Goal: Transaction & Acquisition: Subscribe to service/newsletter

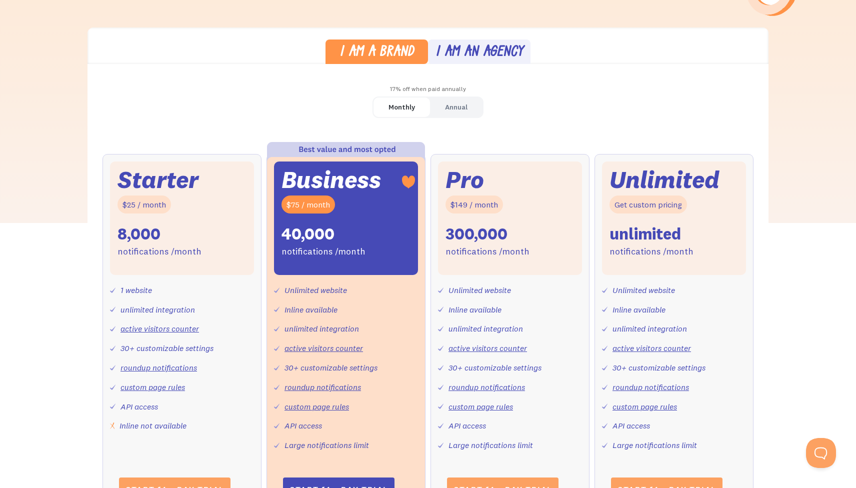
scroll to position [263, 0]
click at [461, 102] on div "Annual" at bounding box center [456, 108] width 23 height 15
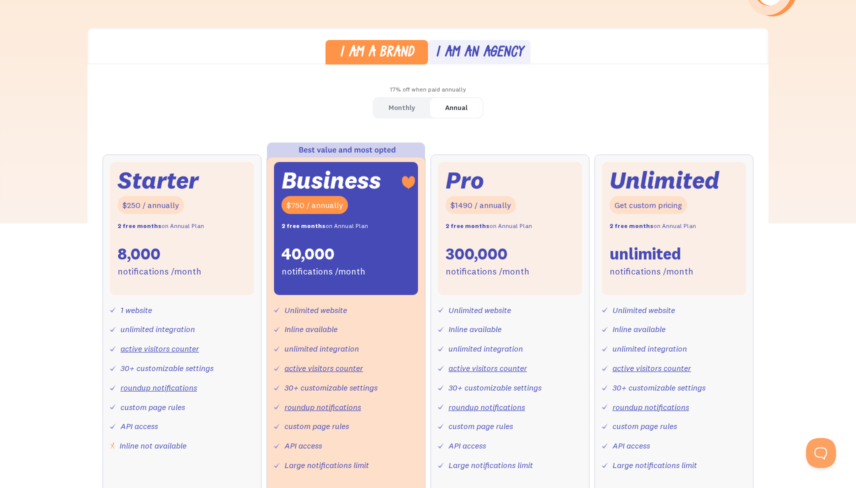
click at [466, 48] on div "I am an agency" at bounding box center [480, 53] width 88 height 15
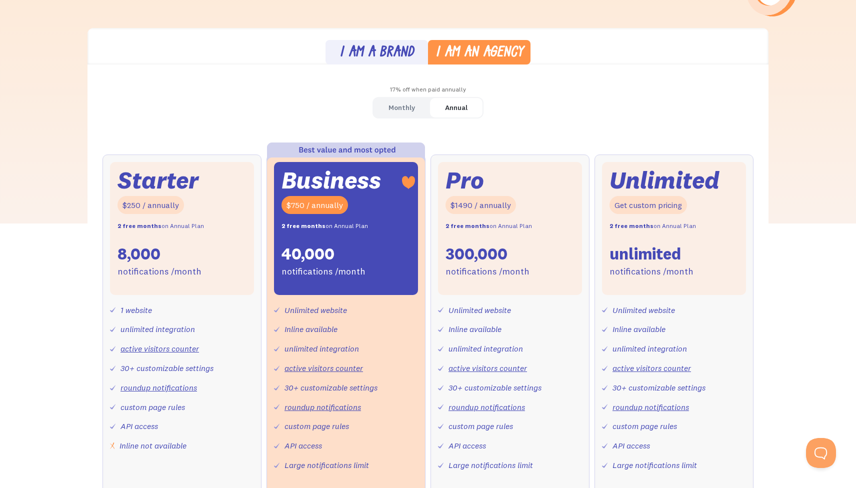
click at [402, 47] on div "I am a brand" at bounding box center [377, 53] width 75 height 15
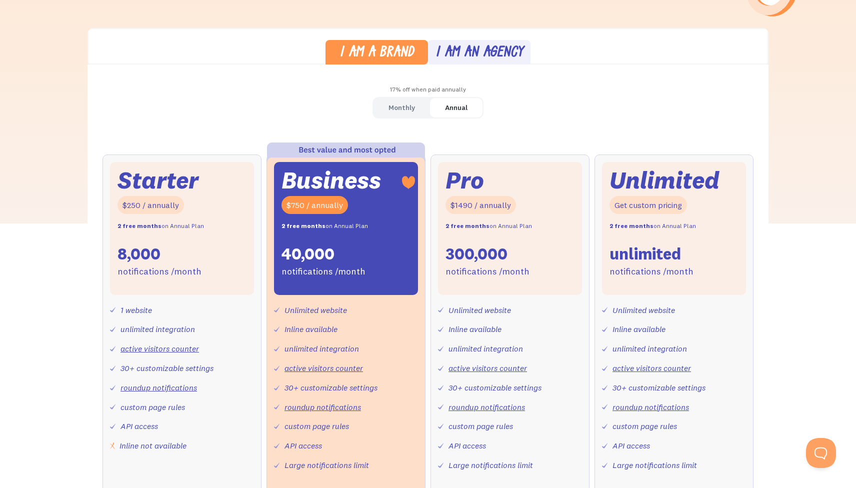
click at [448, 58] on div "I am an agency" at bounding box center [480, 53] width 88 height 15
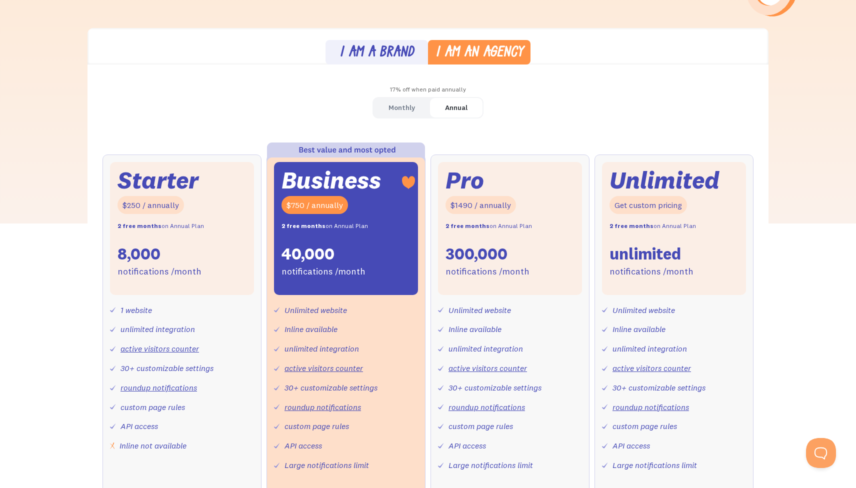
click at [405, 58] on div "I am a brand" at bounding box center [377, 53] width 75 height 15
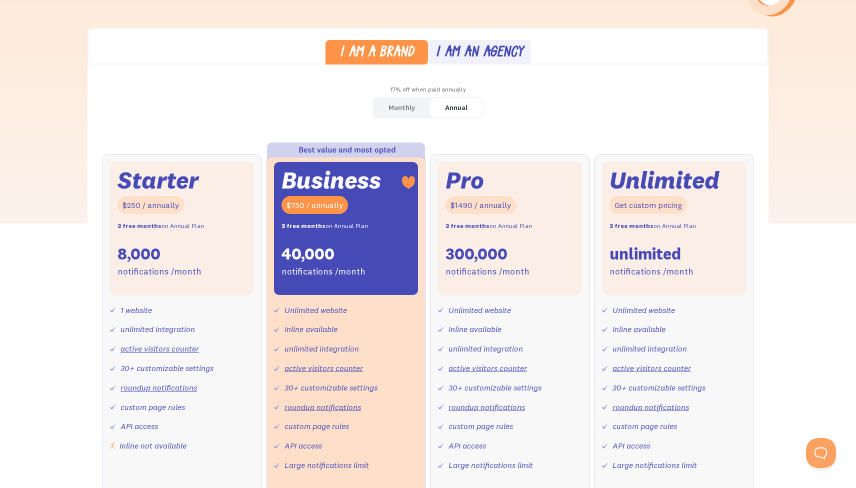
click at [458, 58] on div "I am an agency" at bounding box center [480, 53] width 88 height 15
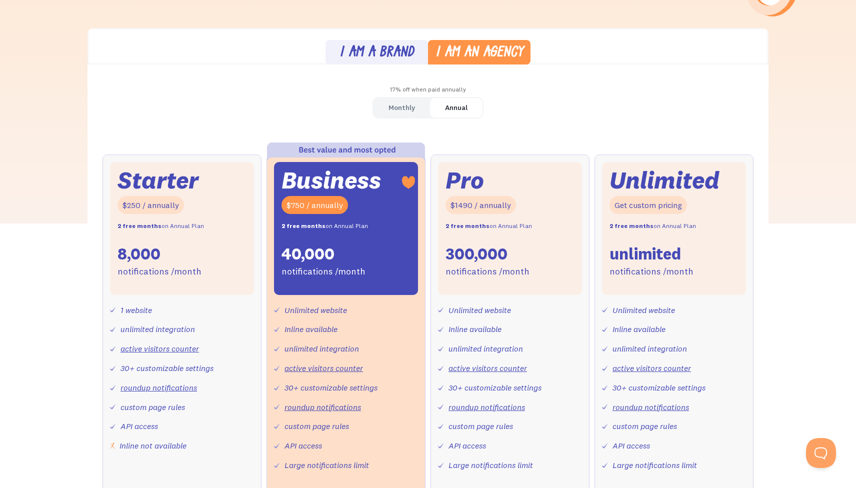
click at [399, 58] on div "I am a brand" at bounding box center [377, 53] width 75 height 15
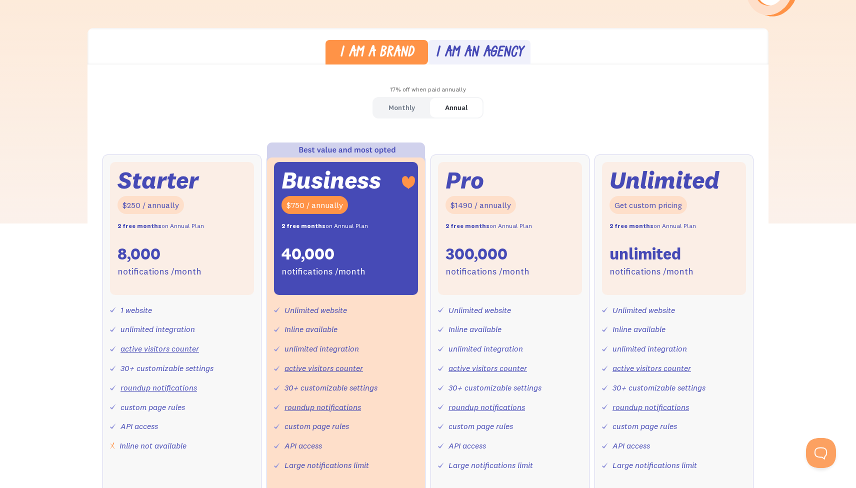
click at [457, 59] on div "I am an agency" at bounding box center [480, 53] width 88 height 15
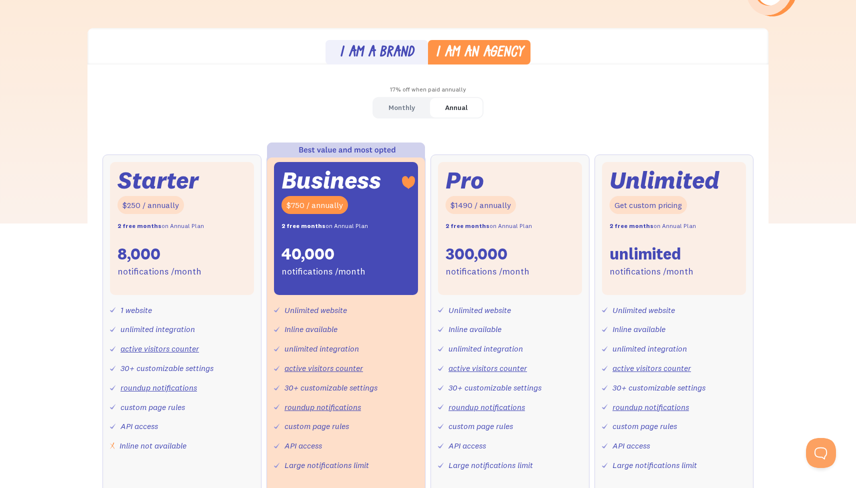
click at [393, 50] on div "I am a brand" at bounding box center [377, 53] width 75 height 15
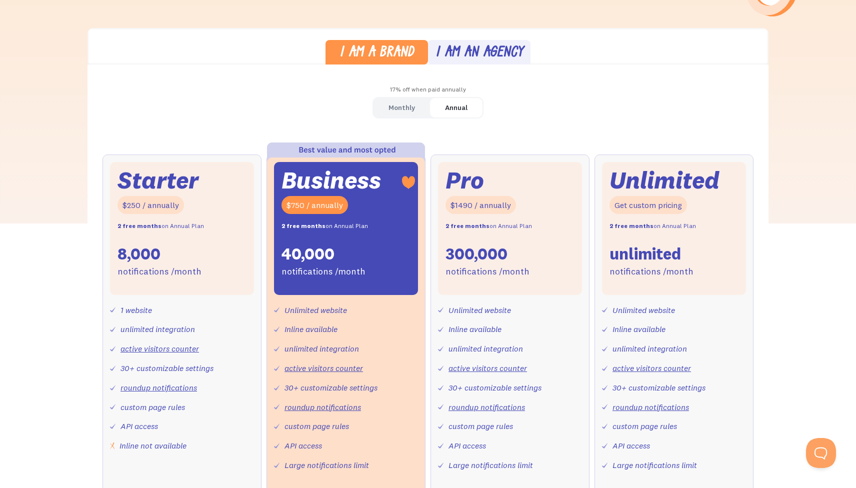
click at [443, 50] on div "I am an agency" at bounding box center [480, 53] width 88 height 15
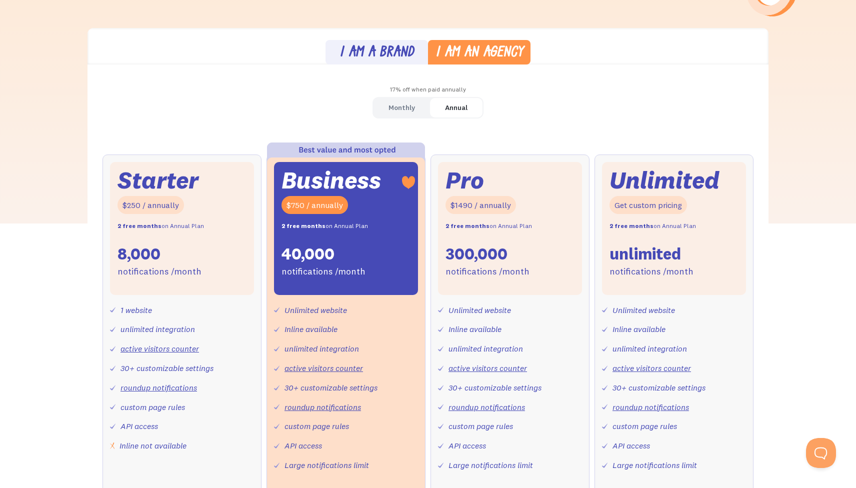
click at [405, 54] on div "I am a brand" at bounding box center [377, 53] width 75 height 15
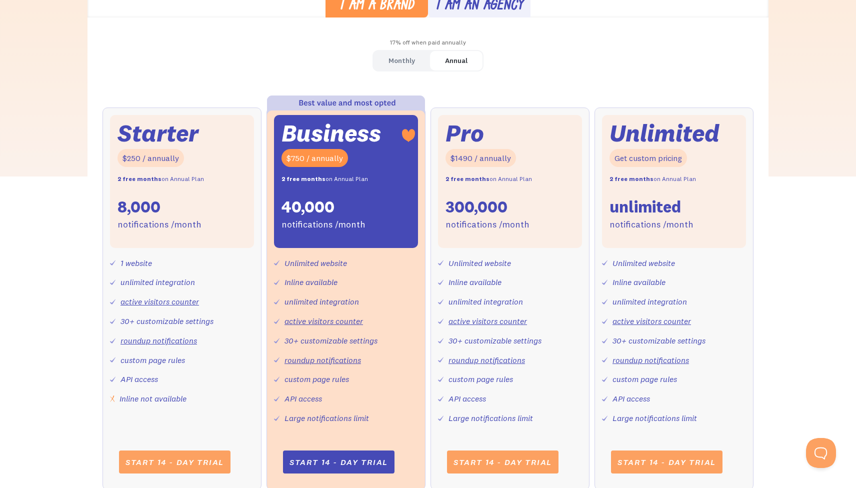
scroll to position [309, 0]
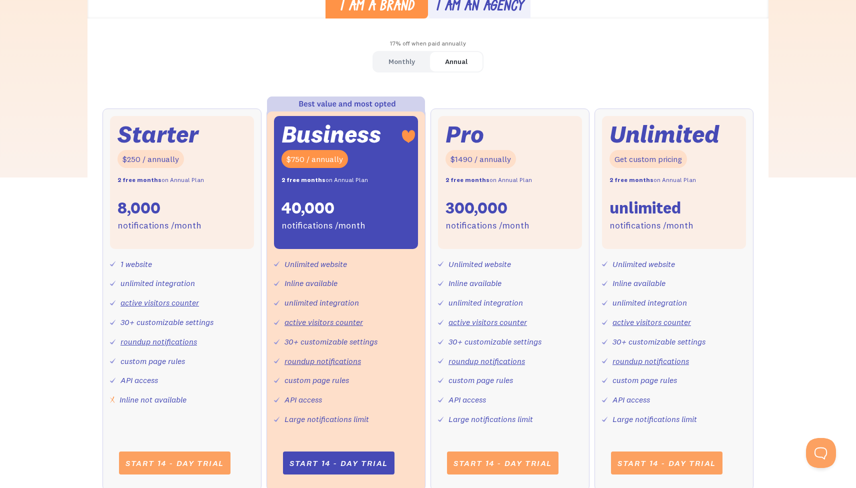
click at [449, 12] on div "I am an agency" at bounding box center [480, 7] width 88 height 15
click at [411, 12] on div "I am a brand" at bounding box center [377, 7] width 75 height 15
click at [446, 11] on div "I am an agency" at bounding box center [480, 7] width 88 height 15
click at [400, 11] on div "I am a brand" at bounding box center [377, 7] width 75 height 15
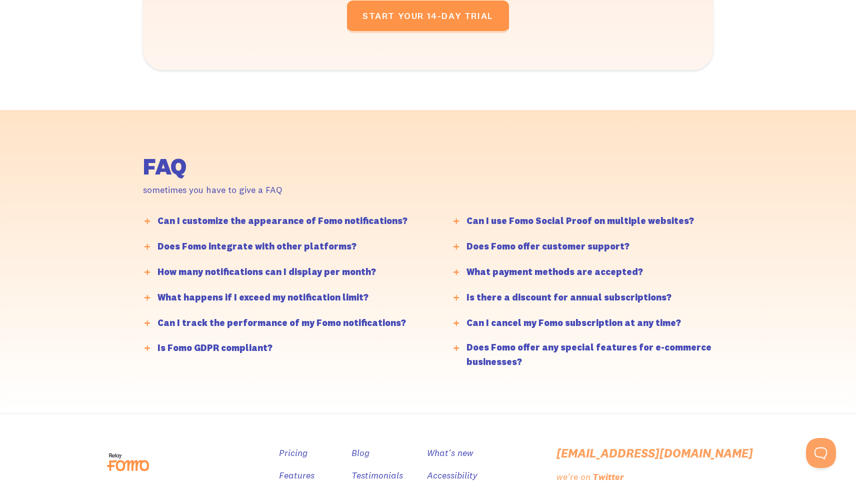
scroll to position [2459, 0]
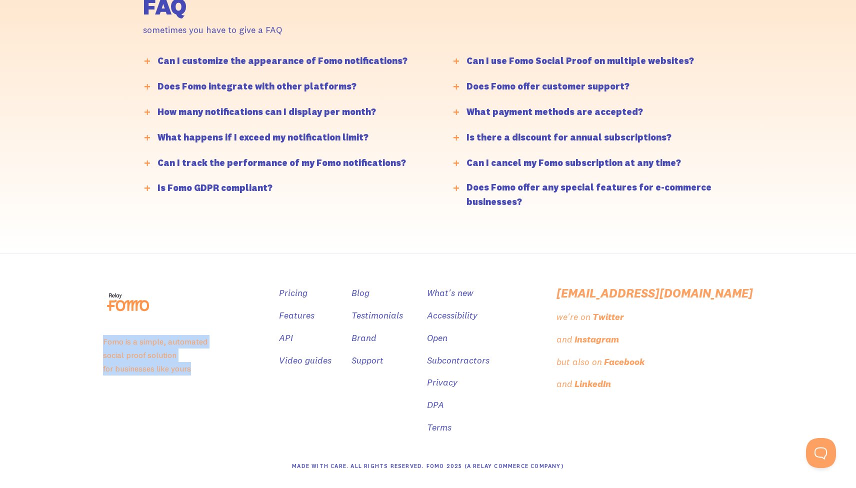
drag, startPoint x: 208, startPoint y: 376, endPoint x: 84, endPoint y: 322, distance: 135.3
click at [84, 322] on footer "the original social proof app Fomo is a simple, automated social proof solution…" at bounding box center [428, 372] width 856 height 236
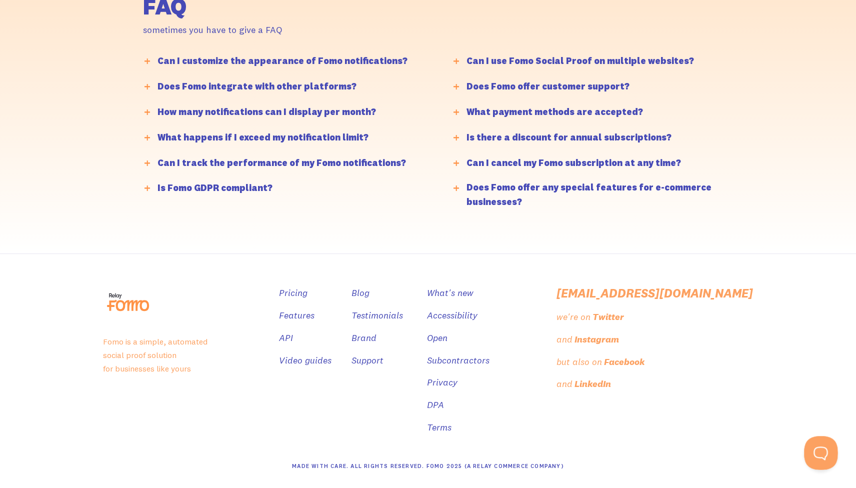
click at [818, 445] on button at bounding box center [819, 451] width 30 height 30
click at [808, 448] on button at bounding box center [819, 451] width 29 height 29
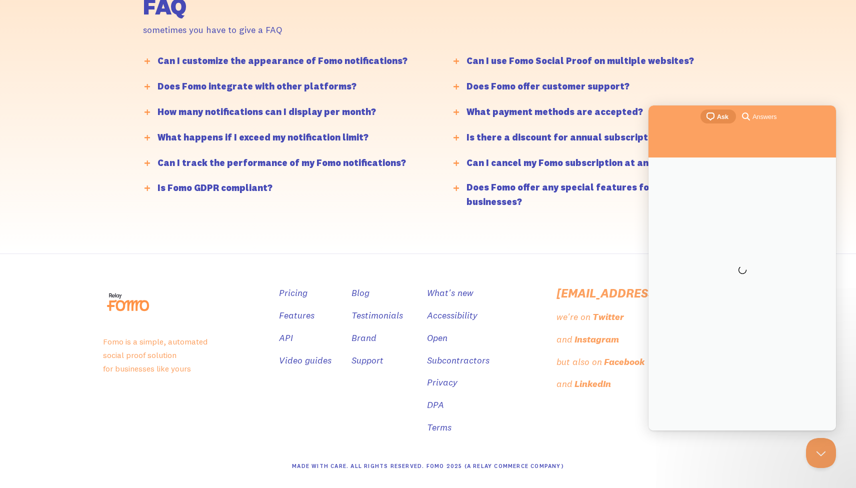
scroll to position [0, 0]
